Goal: Find specific page/section: Find specific page/section

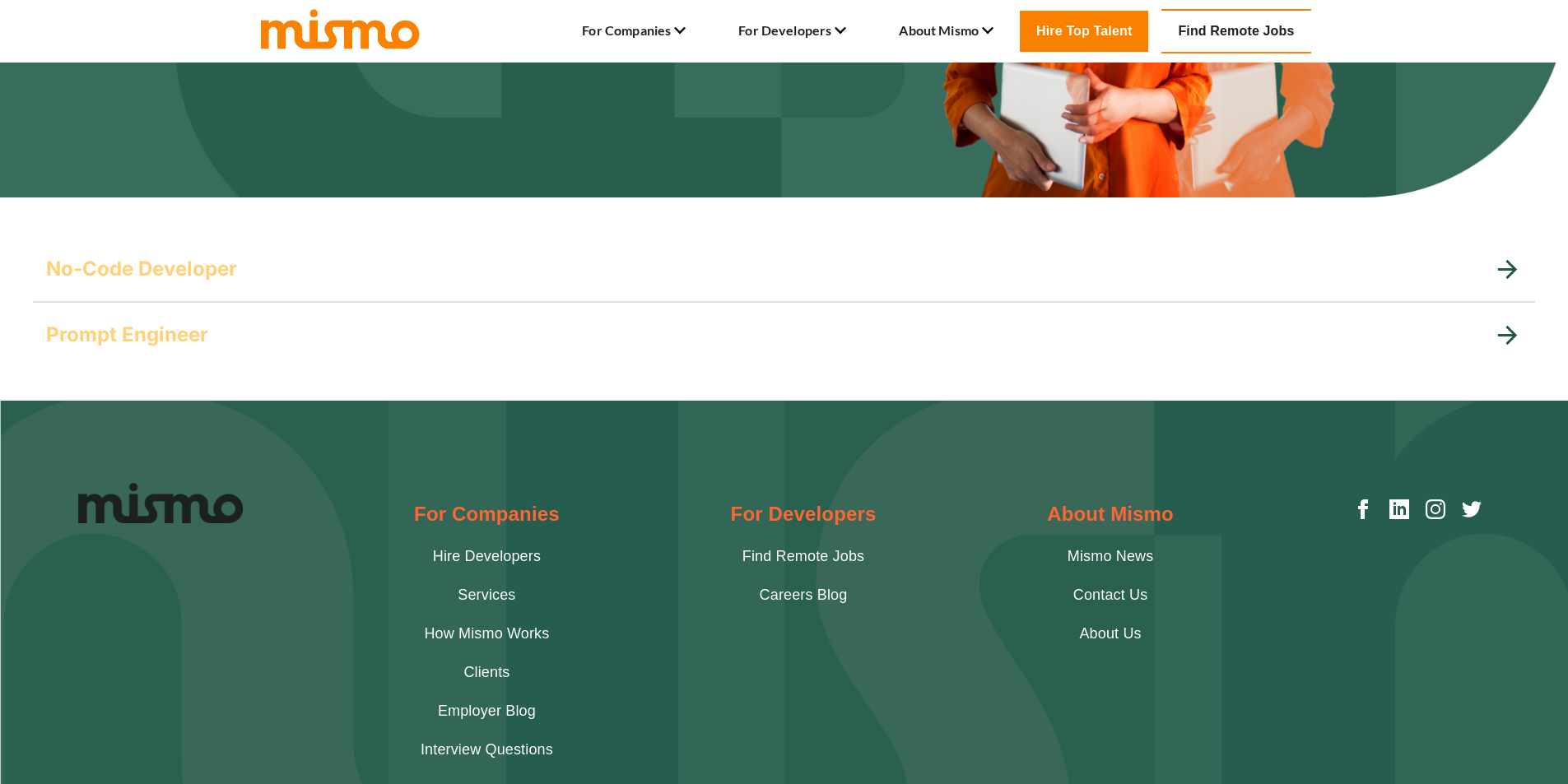
scroll to position [464, 0]
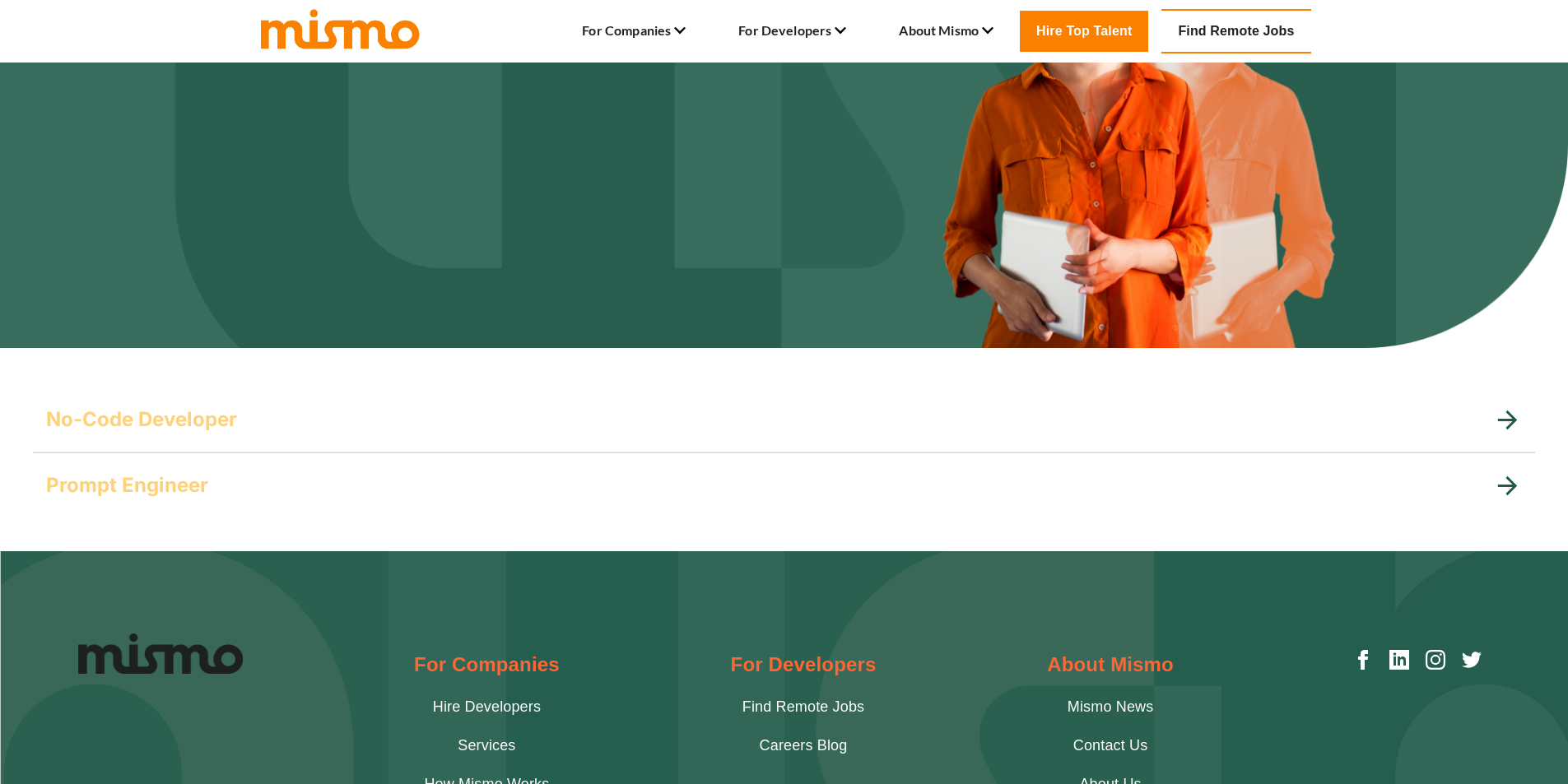
scroll to position [247, 0]
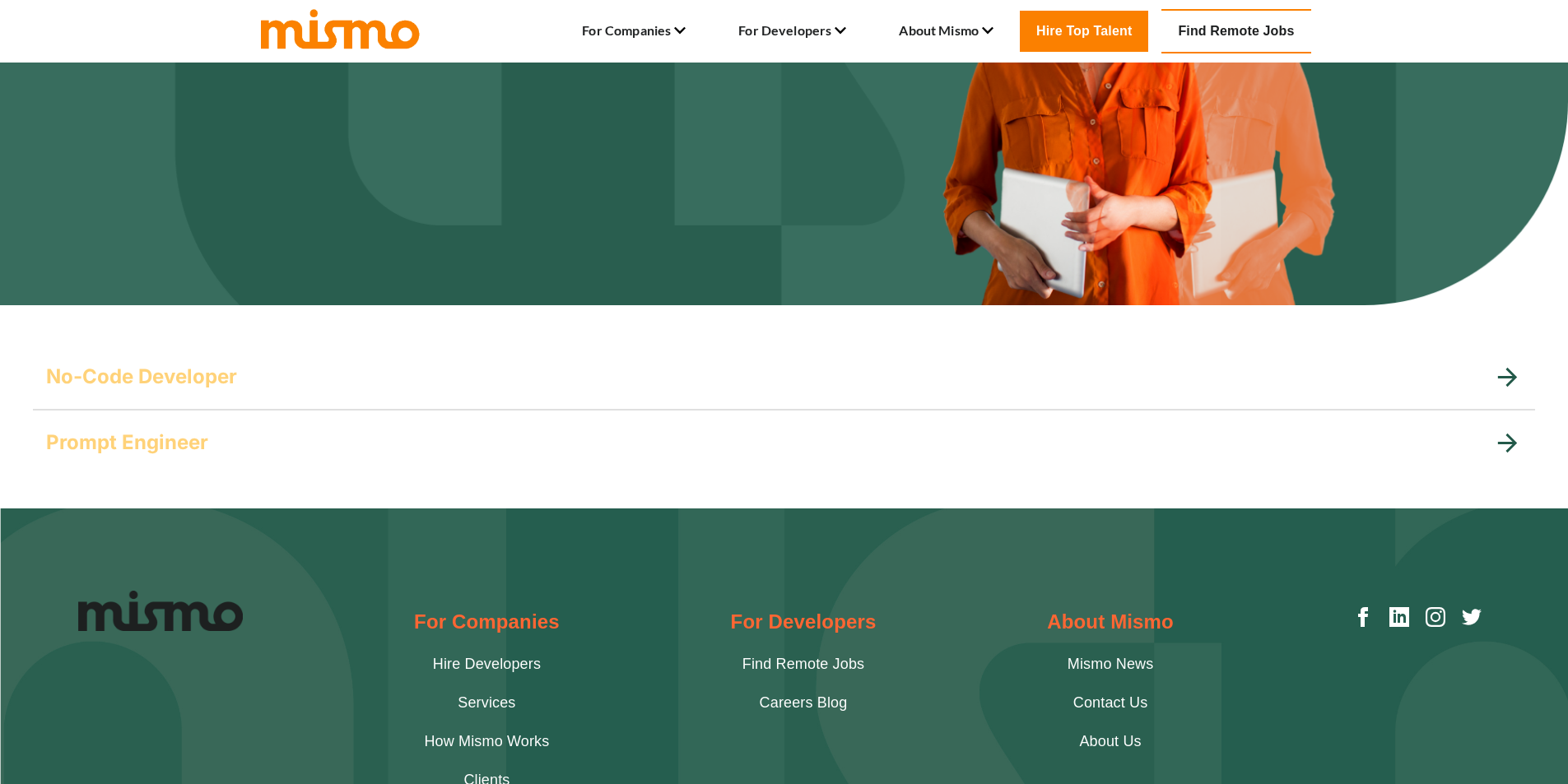
click at [1501, 380] on icon at bounding box center [1507, 377] width 29 height 29
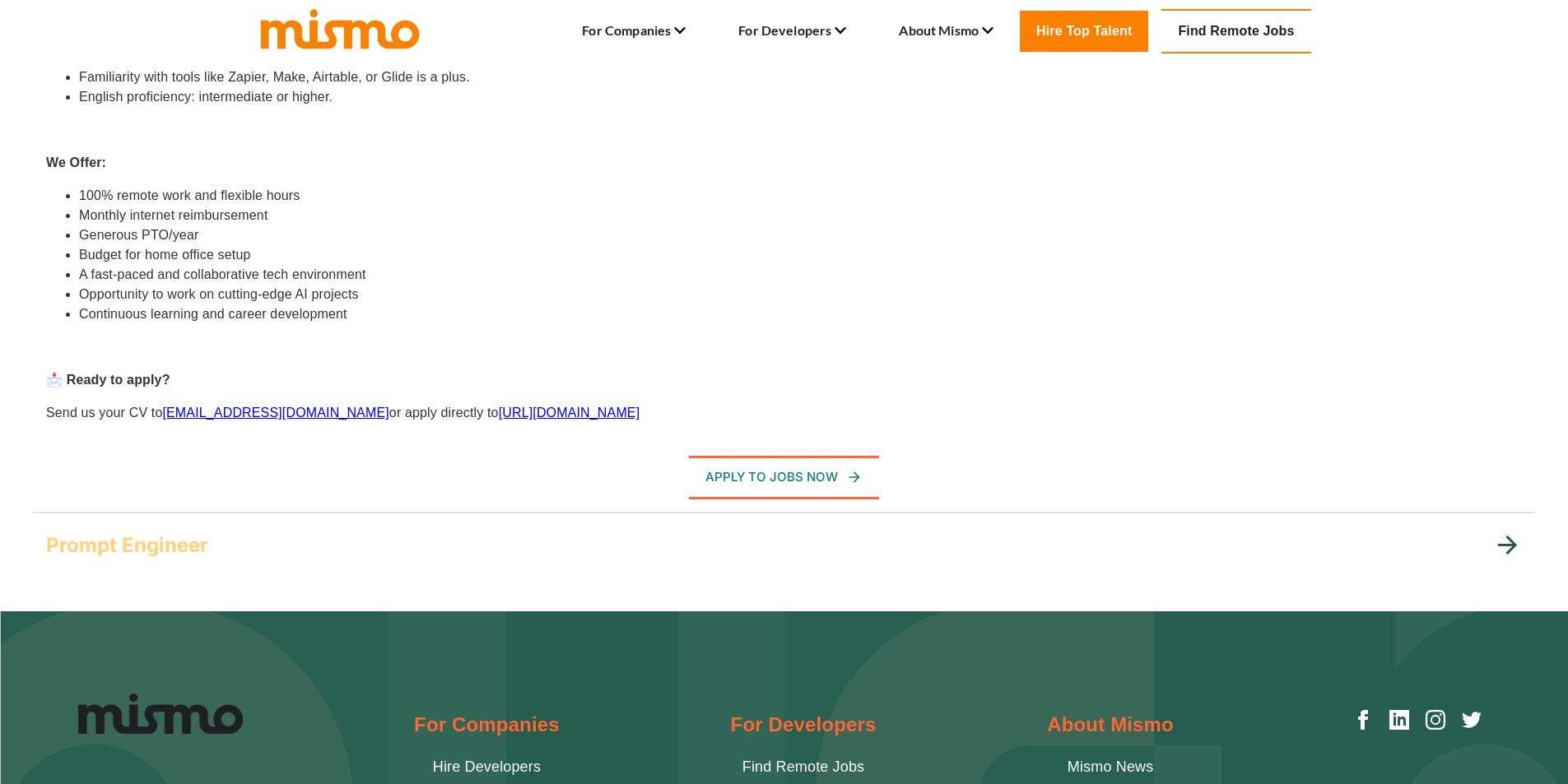
scroll to position [988, 0]
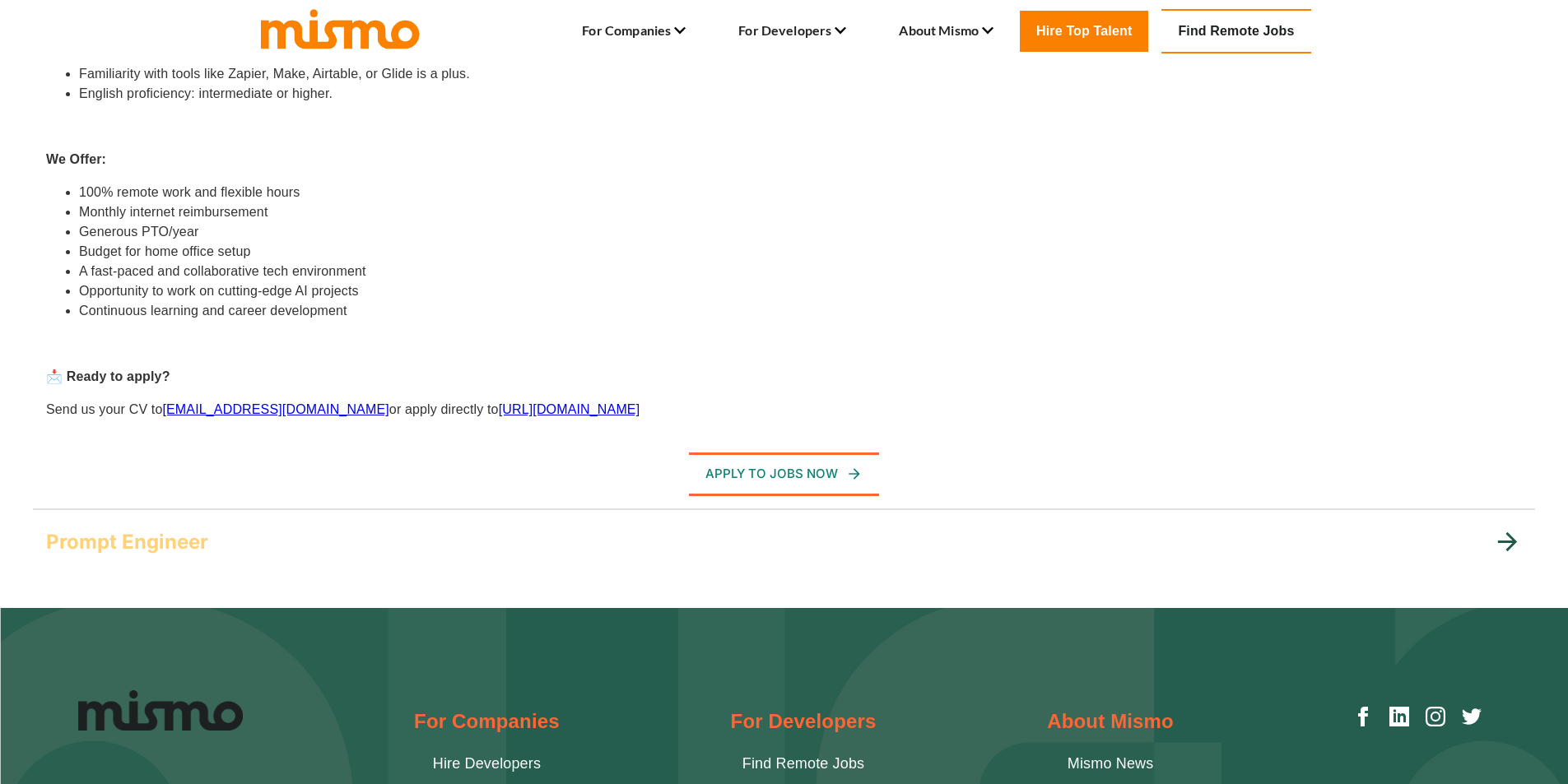
click at [1504, 541] on icon at bounding box center [1507, 542] width 29 height 29
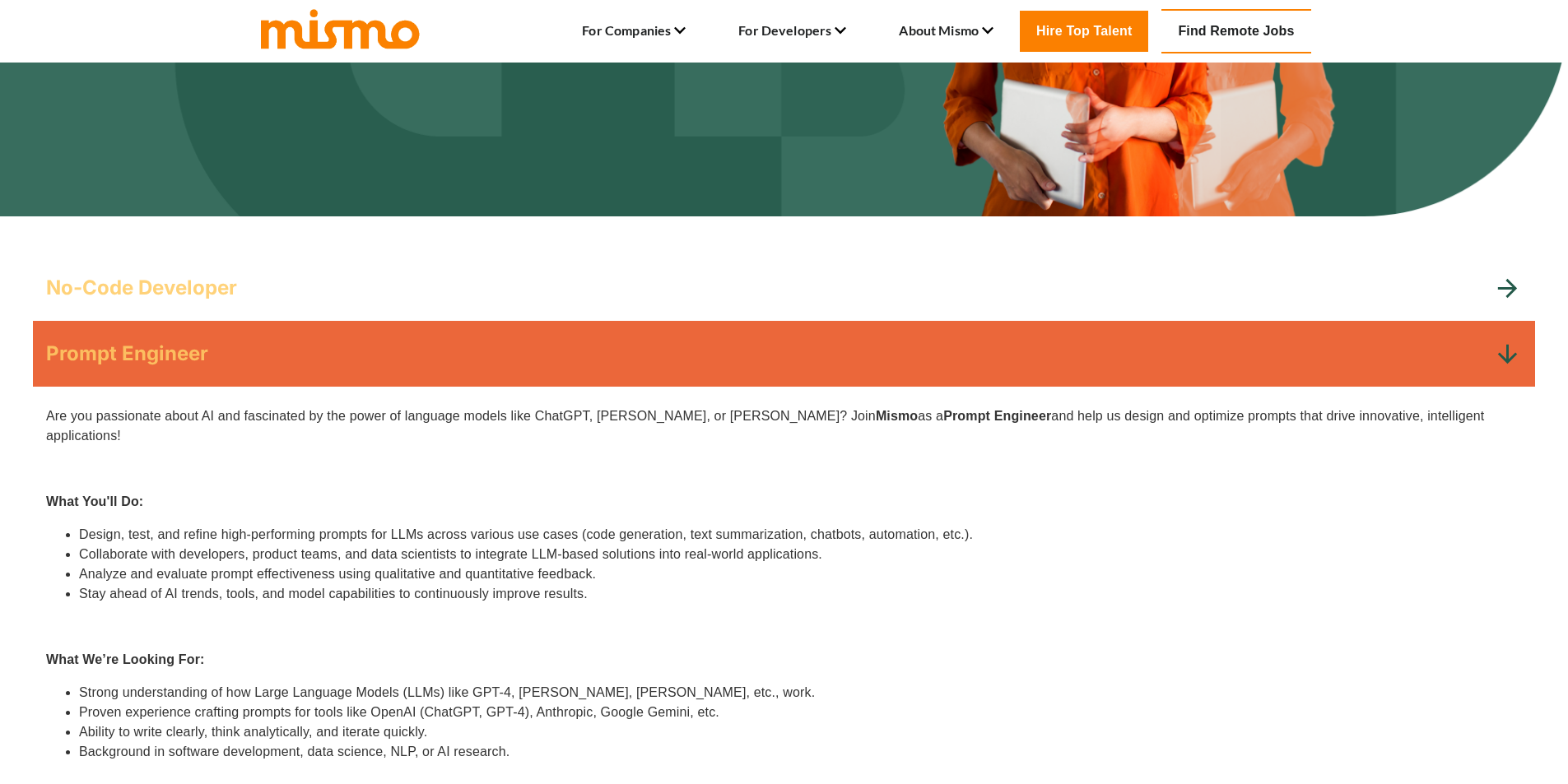
scroll to position [329, 0]
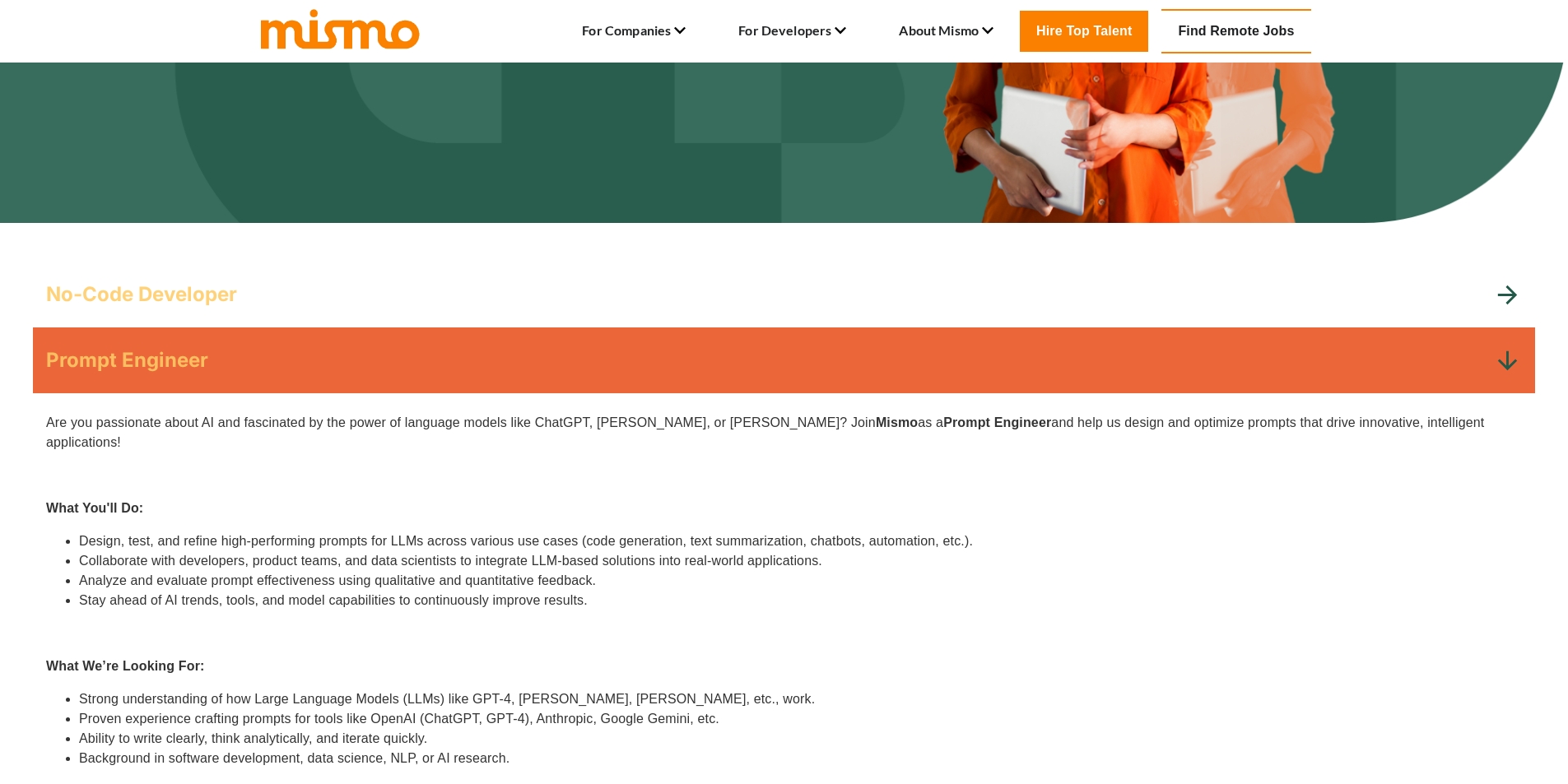
click at [1496, 289] on icon at bounding box center [1507, 295] width 29 height 29
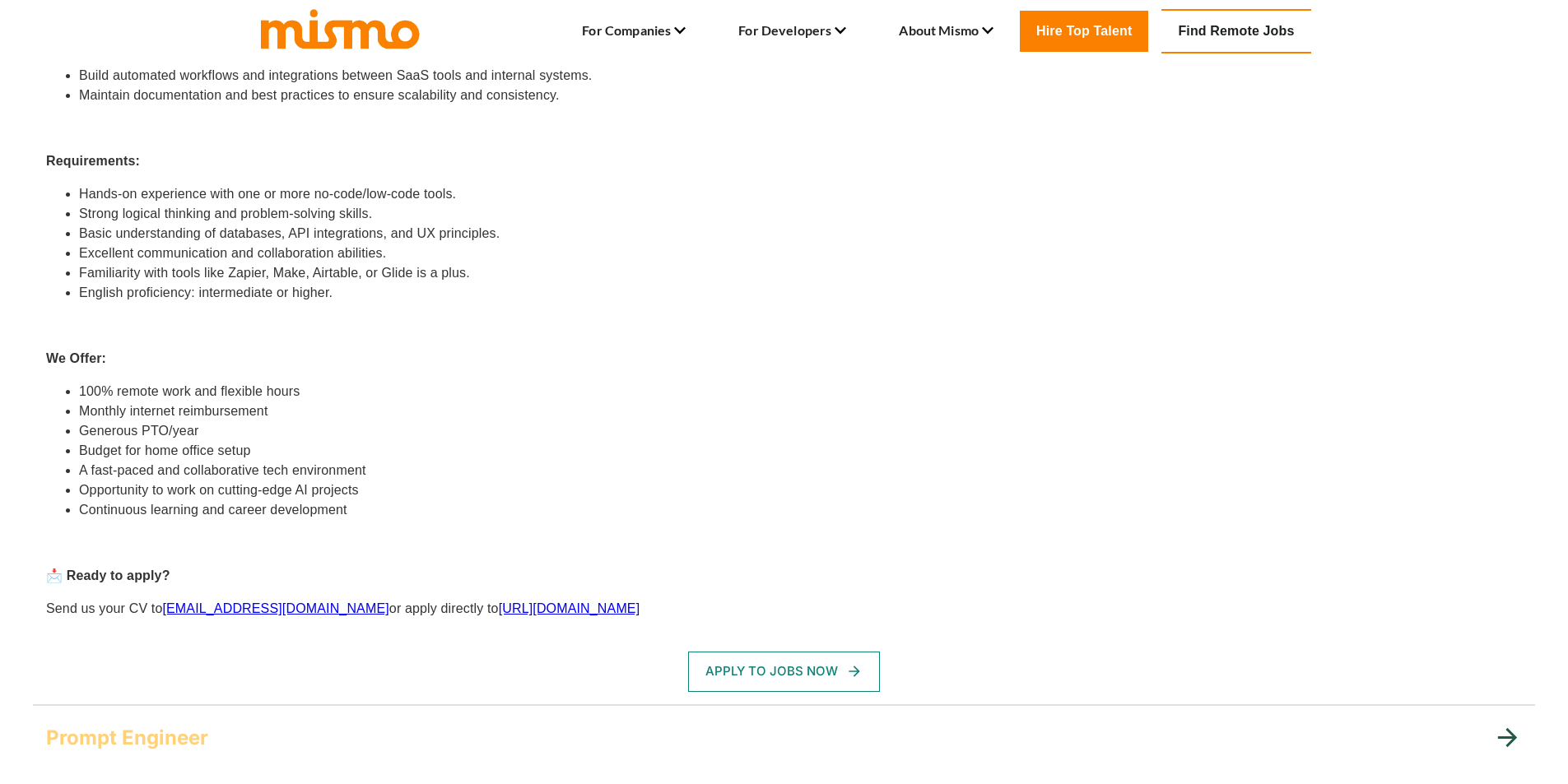
scroll to position [988, 0]
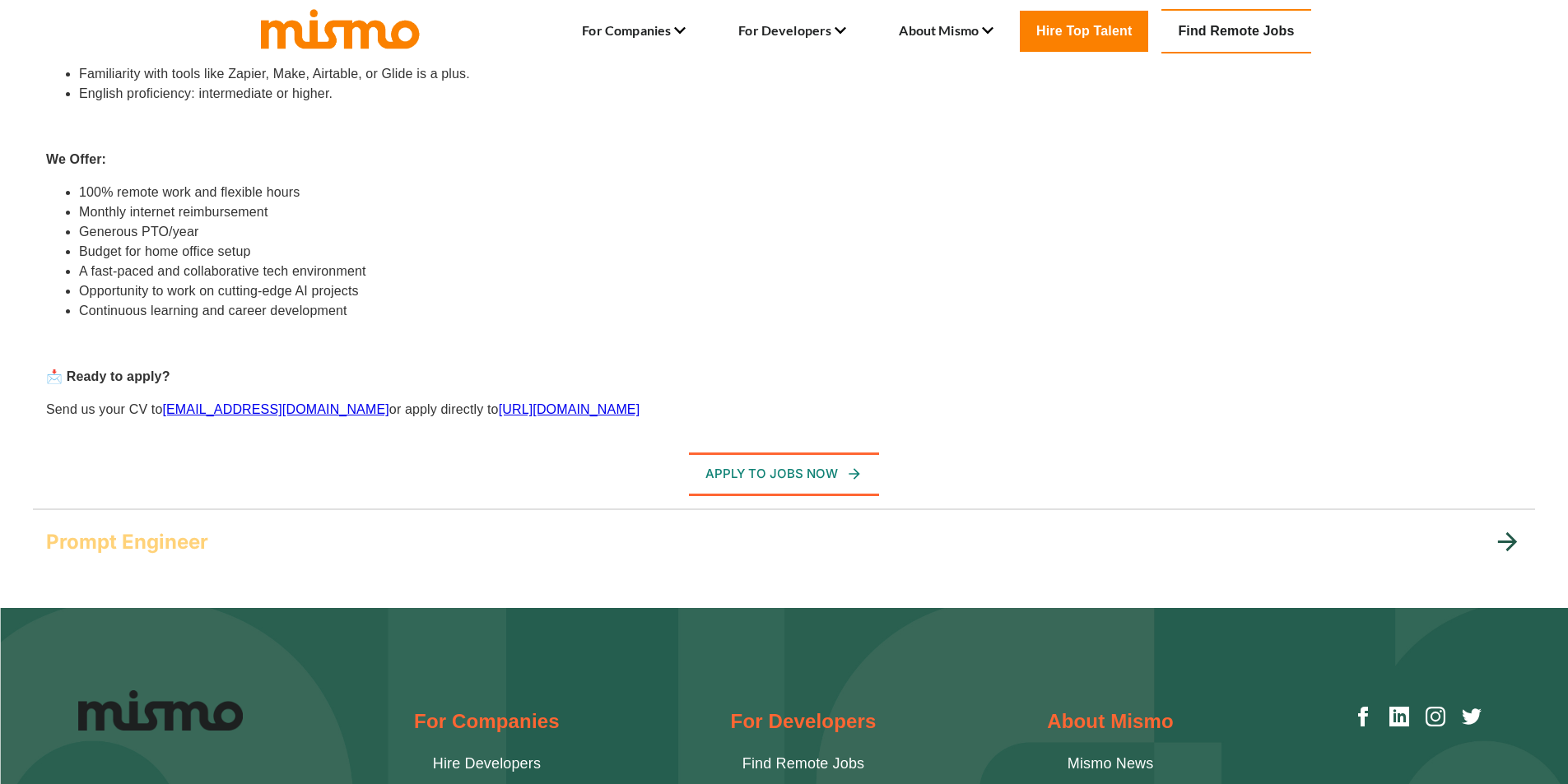
click at [1505, 544] on icon at bounding box center [1507, 542] width 29 height 29
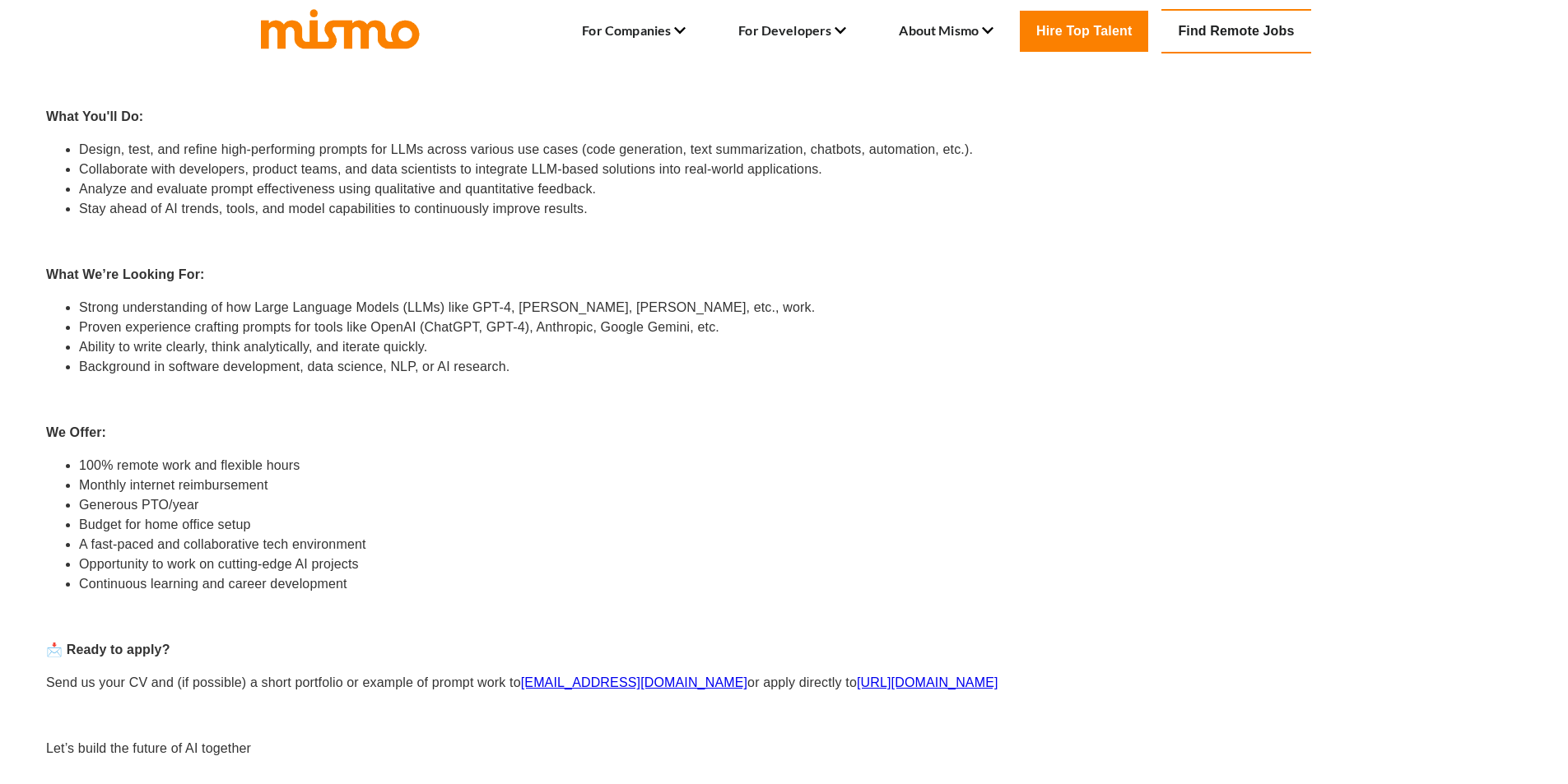
scroll to position [659, 0]
